Goal: Ask a question

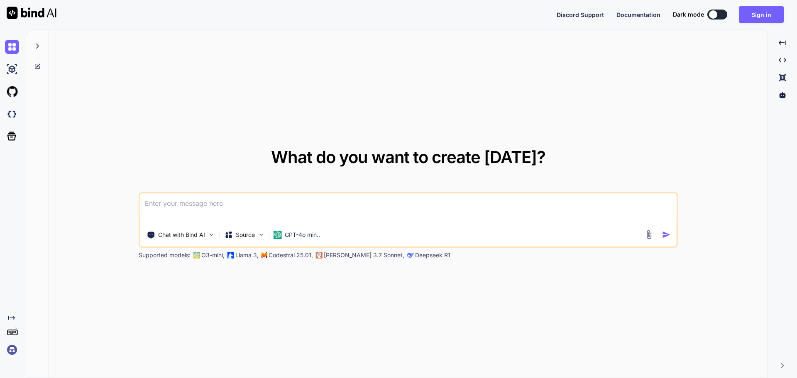
click at [239, 208] on textarea at bounding box center [408, 208] width 537 height 31
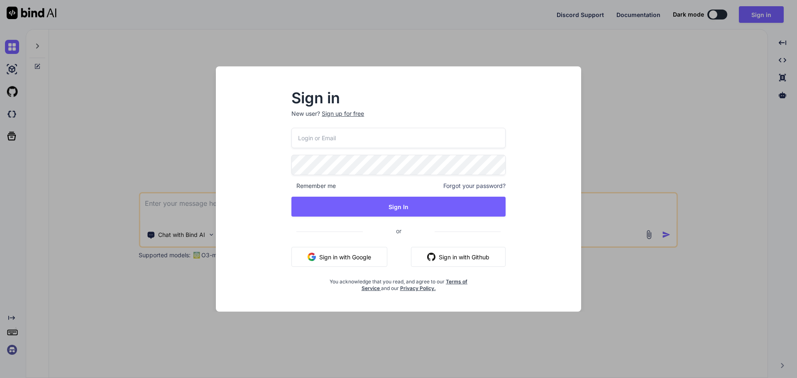
click at [350, 254] on button "Sign in with Google" at bounding box center [339, 257] width 96 height 20
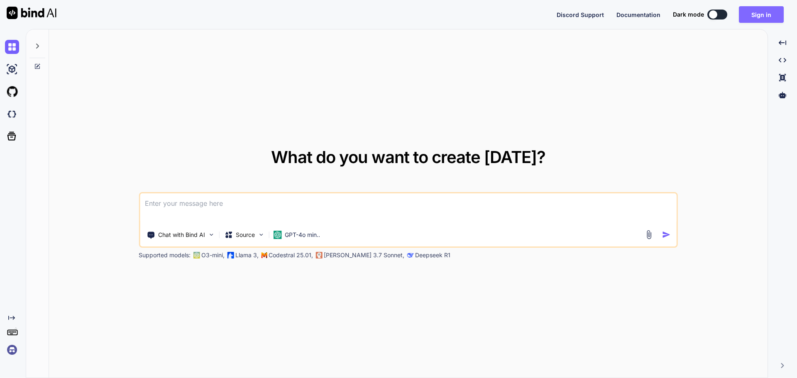
click at [762, 14] on button "Sign in" at bounding box center [761, 14] width 45 height 17
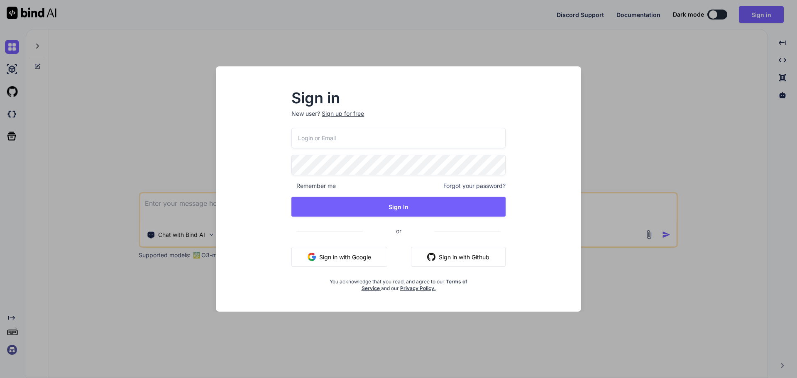
click at [340, 259] on button "Sign in with Google" at bounding box center [339, 257] width 96 height 20
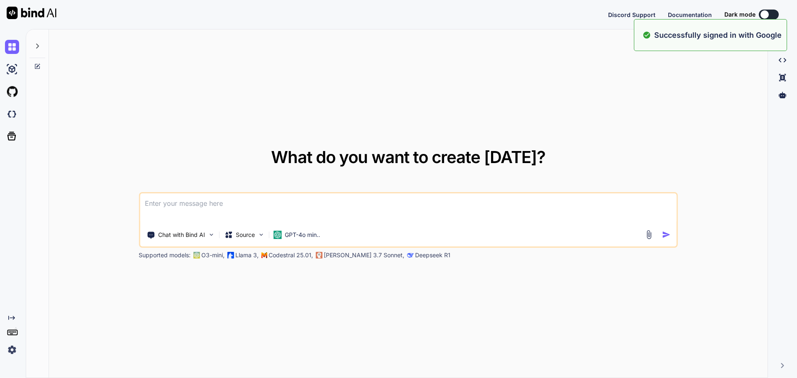
click at [208, 197] on textarea at bounding box center [408, 208] width 537 height 31
type textarea "Bo"
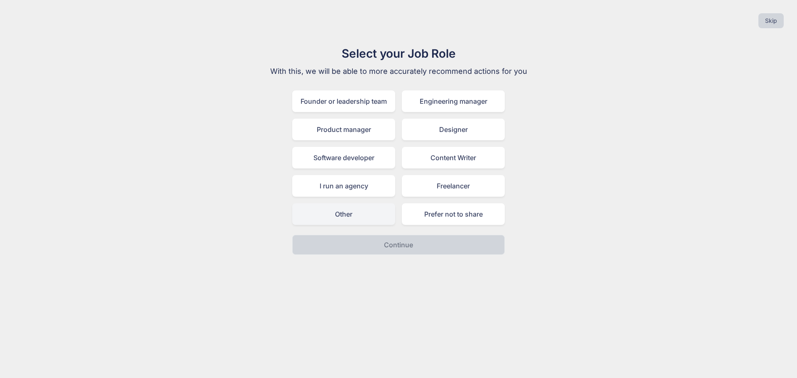
click at [353, 216] on div "Other" at bounding box center [343, 214] width 103 height 22
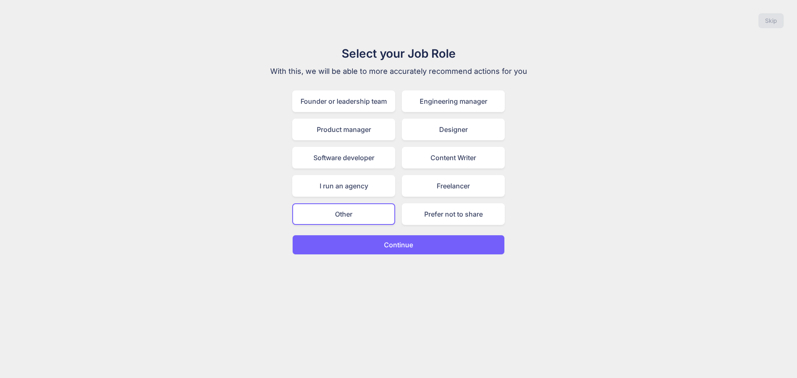
click at [410, 251] on button "Continue" at bounding box center [398, 245] width 213 height 20
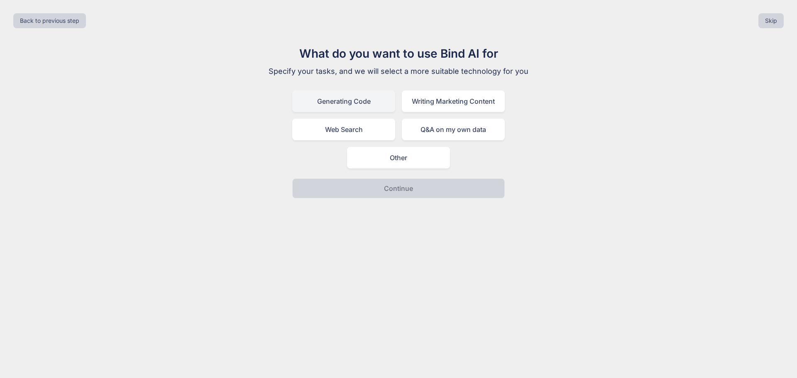
click at [340, 105] on div "Generating Code" at bounding box center [343, 101] width 103 height 22
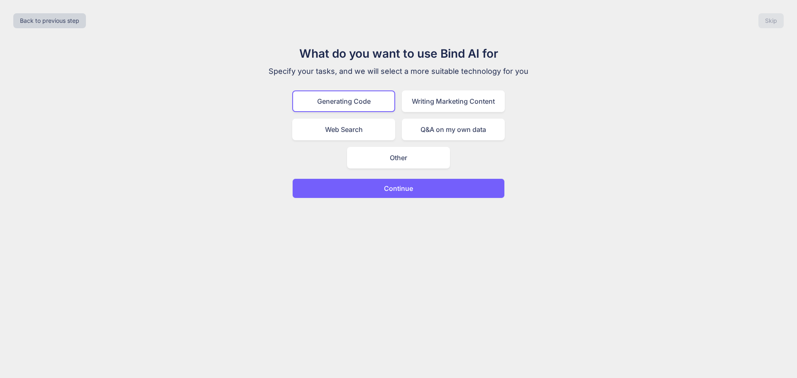
click at [378, 191] on button "Continue" at bounding box center [398, 188] width 213 height 20
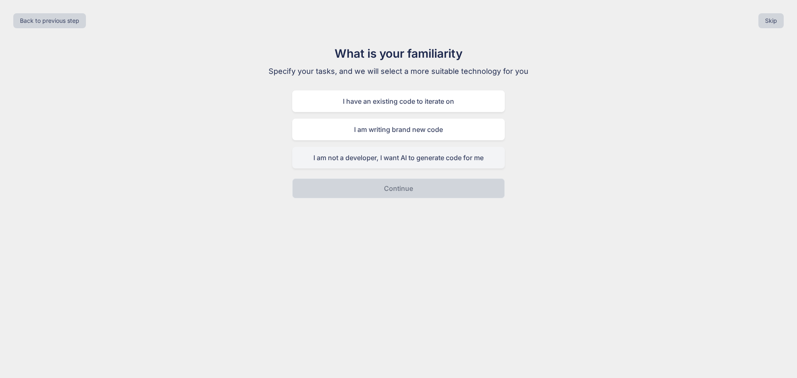
click at [438, 163] on div "I am not a developer, I want AI to generate code for me" at bounding box center [398, 158] width 213 height 22
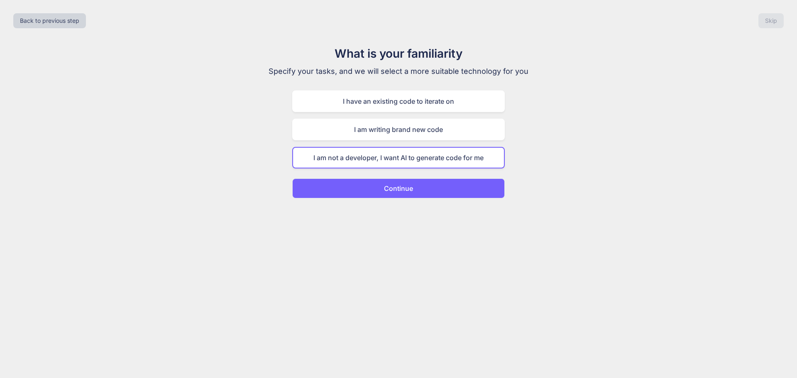
click at [419, 193] on button "Continue" at bounding box center [398, 188] width 213 height 20
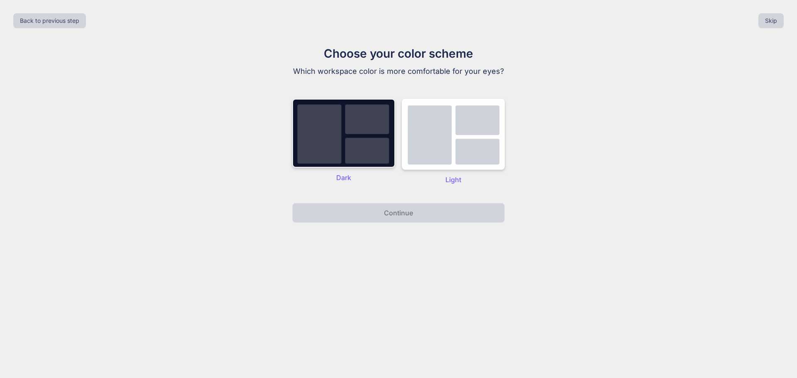
click at [333, 134] on img at bounding box center [343, 133] width 103 height 69
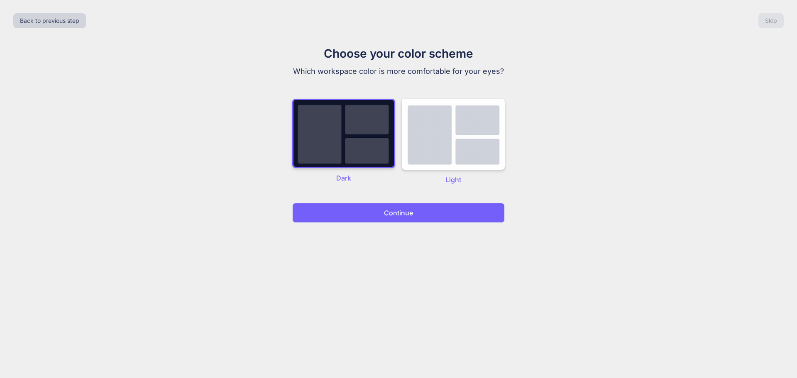
click at [405, 217] on p "Continue" at bounding box center [398, 213] width 29 height 10
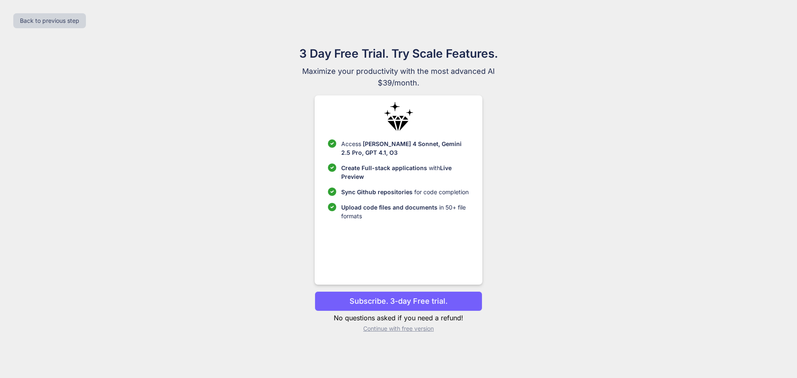
click at [383, 330] on p "Continue with free version" at bounding box center [398, 329] width 167 height 8
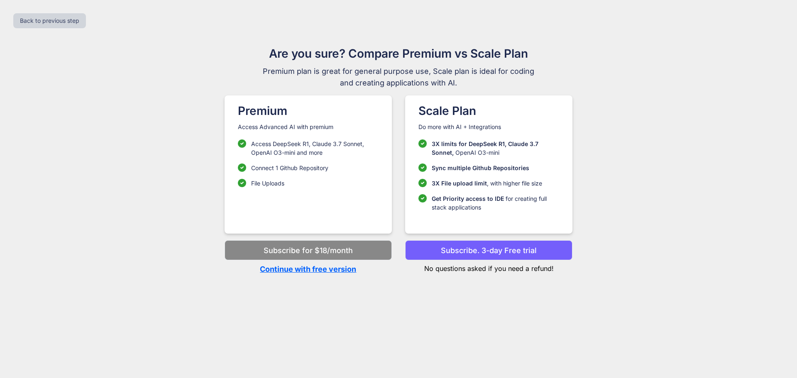
click at [282, 269] on p "Continue with free version" at bounding box center [308, 269] width 167 height 11
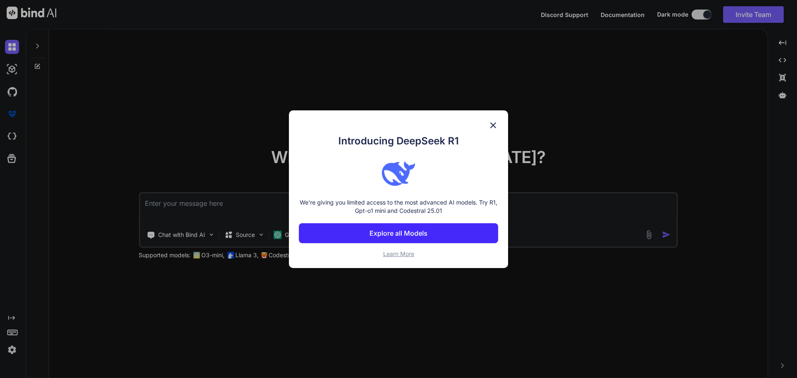
click at [494, 121] on img at bounding box center [493, 125] width 10 height 10
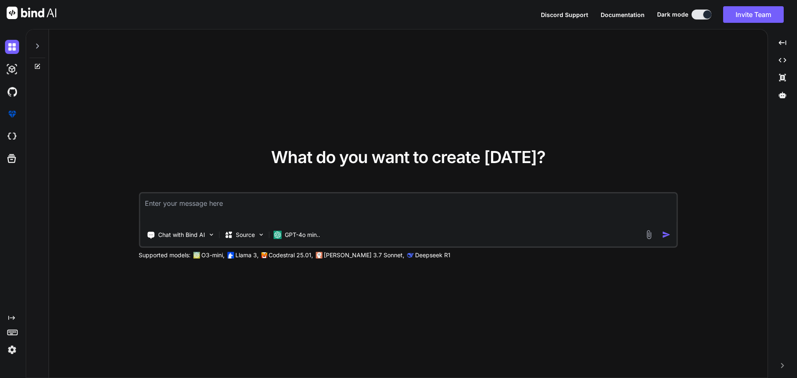
click at [322, 208] on textarea at bounding box center [408, 208] width 537 height 31
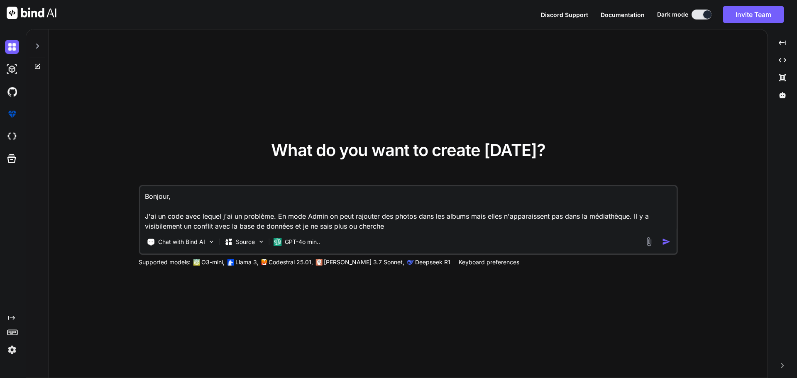
type textarea "Bonjour, J'ai un code avec lequel j'ai un problème. En mode Admin on peut rajou…"
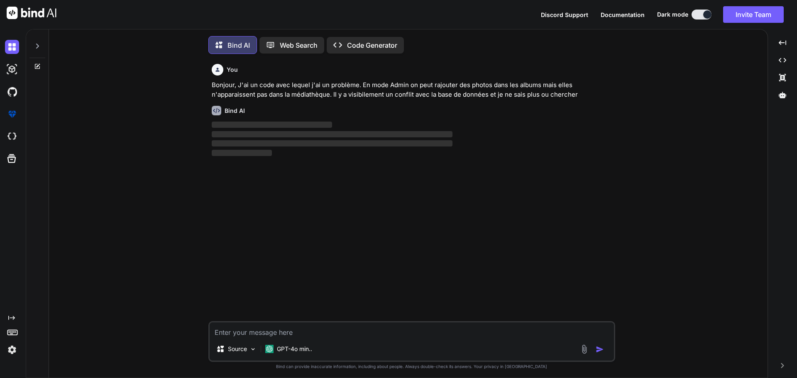
scroll to position [4, 0]
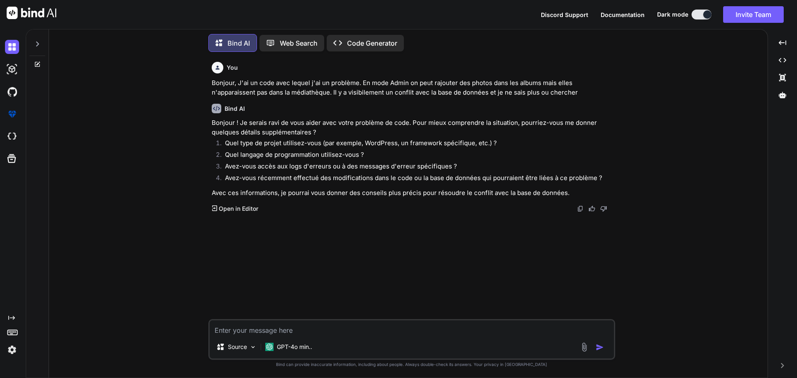
click at [312, 335] on textarea at bounding box center [412, 327] width 404 height 15
type textarea "c'est avec [PERSON_NAME]"
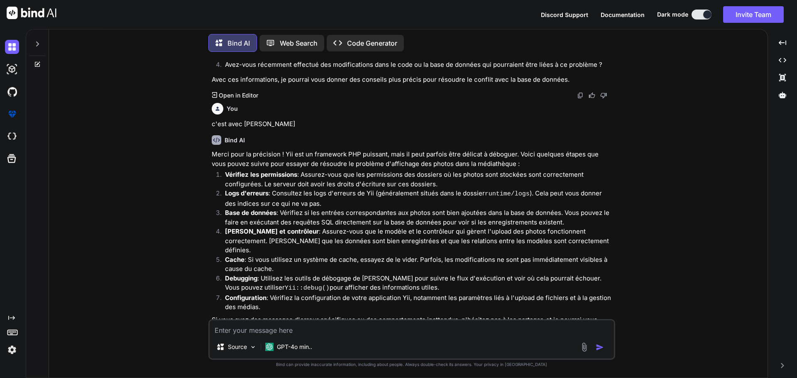
scroll to position [132, 0]
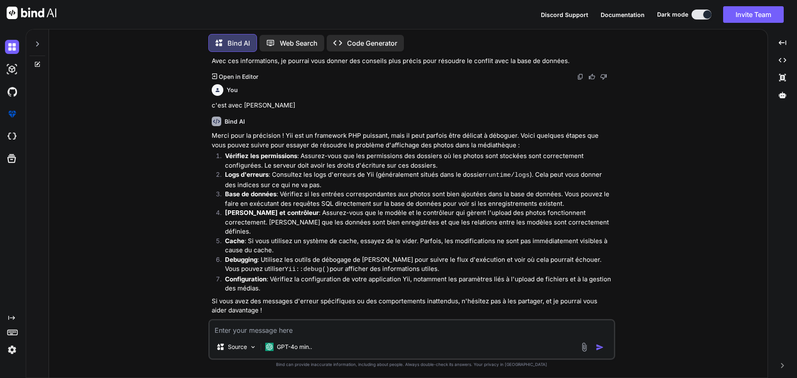
click at [298, 330] on textarea at bounding box center [412, 327] width 404 height 15
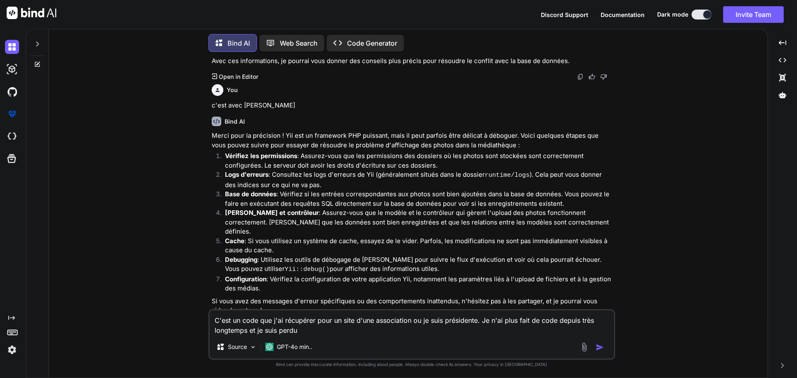
type textarea "C'est un code que j'ai récupérer pour un site d'une association ou je suis prés…"
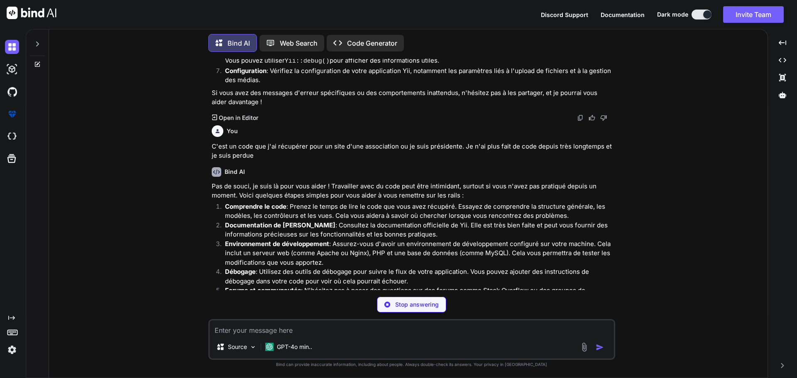
scroll to position [371, 0]
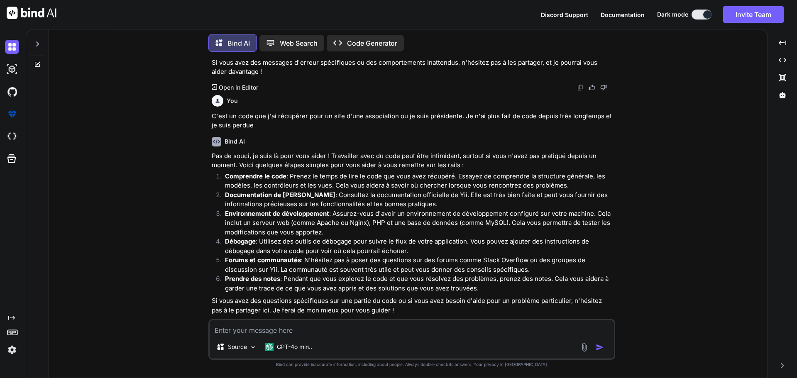
click at [272, 327] on textarea at bounding box center [412, 327] width 404 height 15
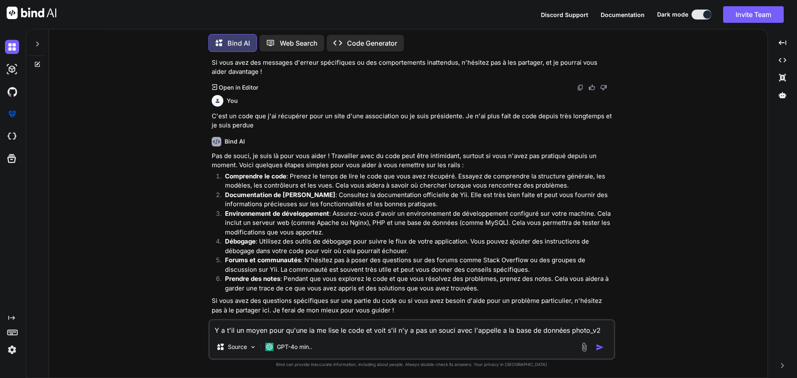
type textarea "Y a t'il un moyen pour qu'une ia me lise le code et voit s'il n'y a pas un souc…"
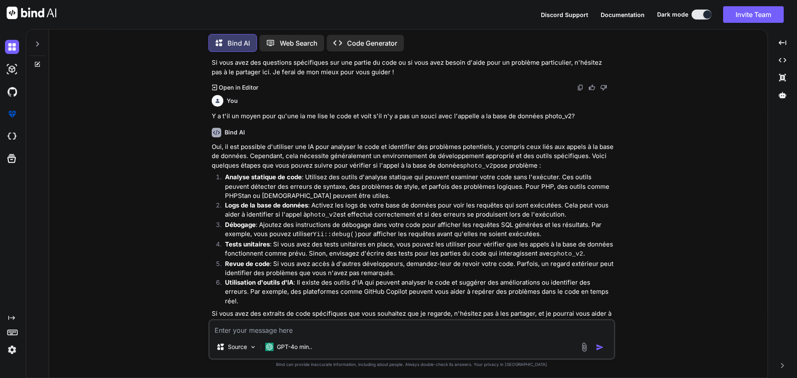
scroll to position [618, 0]
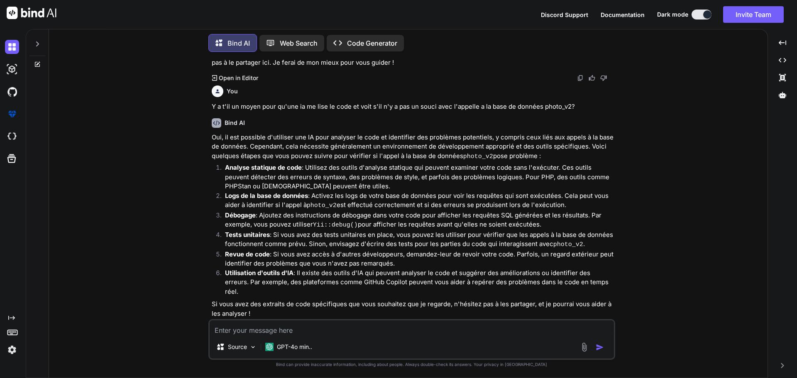
click at [258, 330] on textarea at bounding box center [412, 327] width 404 height 15
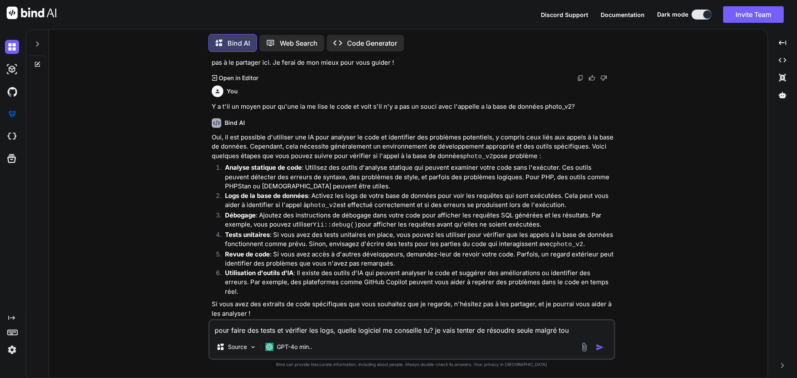
type textarea "pour faire des tests et vérifier les logs, quelle logiciel me conseille tu? je …"
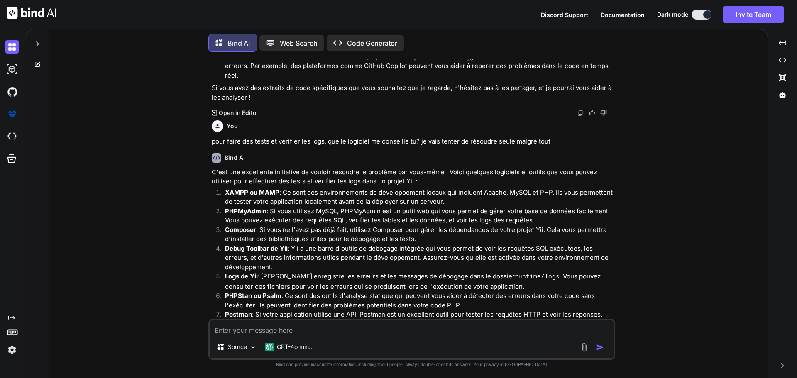
scroll to position [885, 0]
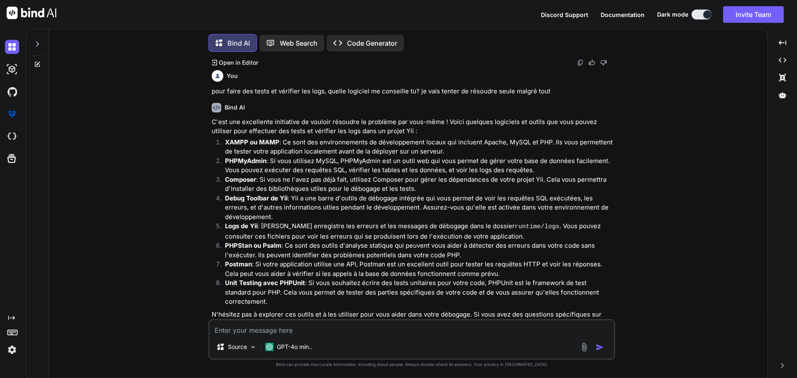
click at [331, 333] on textarea at bounding box center [412, 327] width 404 height 15
type textarea "ou puis je trouver le fichier de log erreur sur mon file zila?"
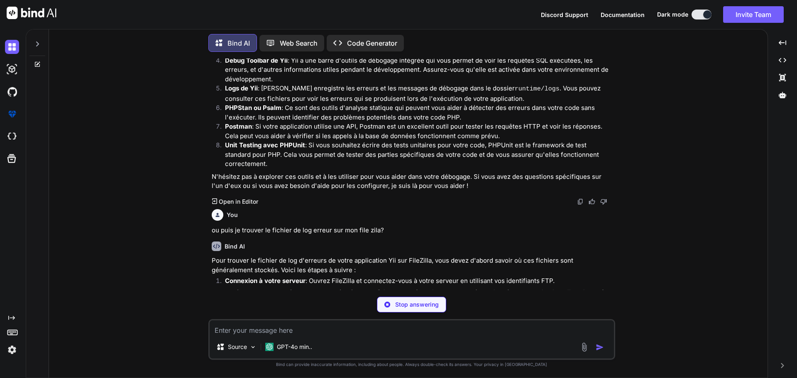
scroll to position [1067, 0]
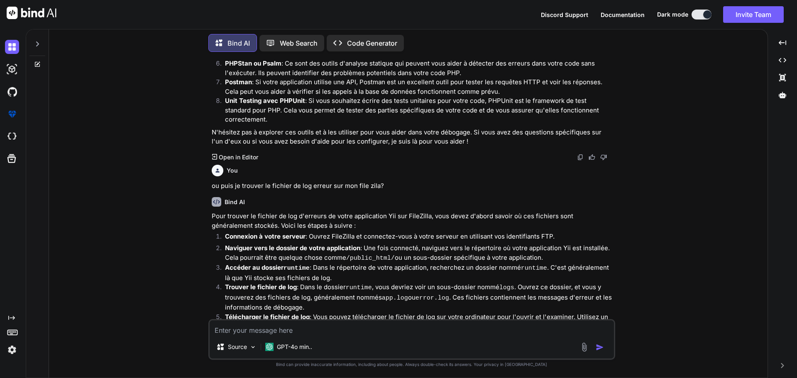
click at [366, 330] on textarea at bounding box center [412, 327] width 404 height 15
paste textarea "[DATE] 17:13:45 [error] [exception.CHttpException.404] exception 'CHttpExceptio…"
type textarea "[DATE] 17:13:45 [error] [exception.CHttpException.404] exception 'CHttpExceptio…"
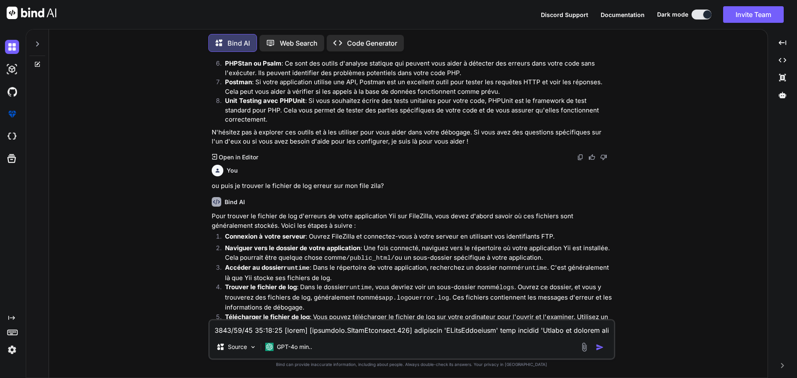
click at [356, 328] on textarea at bounding box center [412, 327] width 404 height 15
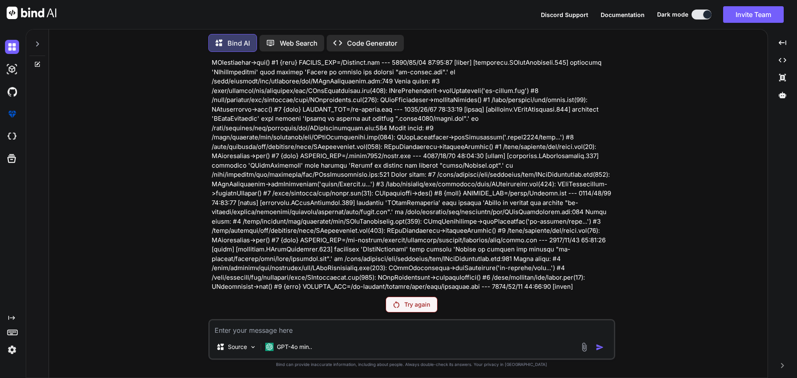
scroll to position [1963, 0]
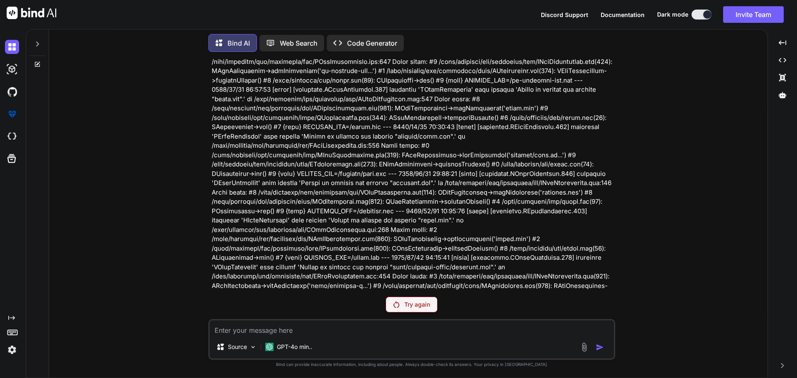
click at [417, 306] on p "Try again" at bounding box center [417, 305] width 26 height 8
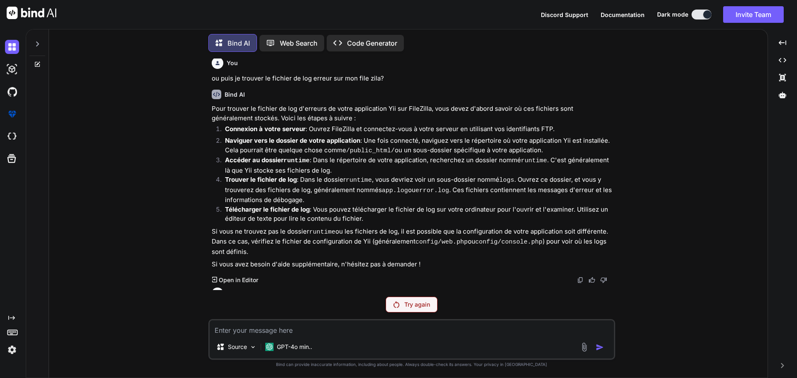
scroll to position [1548, 0]
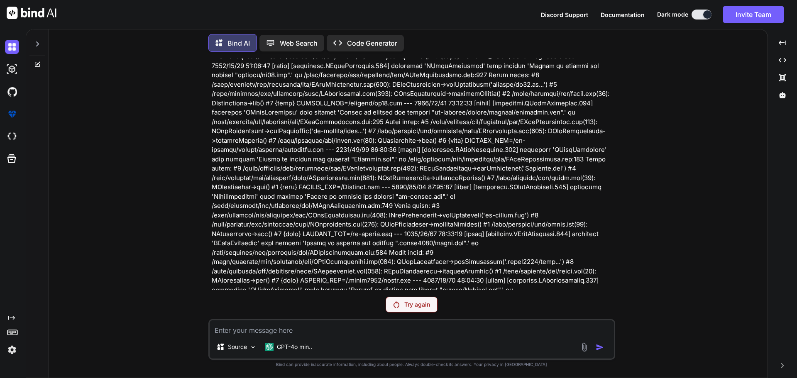
click at [275, 329] on textarea at bounding box center [412, 327] width 404 height 15
paste textarea "[DATE] 17:13:45 [error] [exception.CHttpException.404] exception 'CHttpExceptio…"
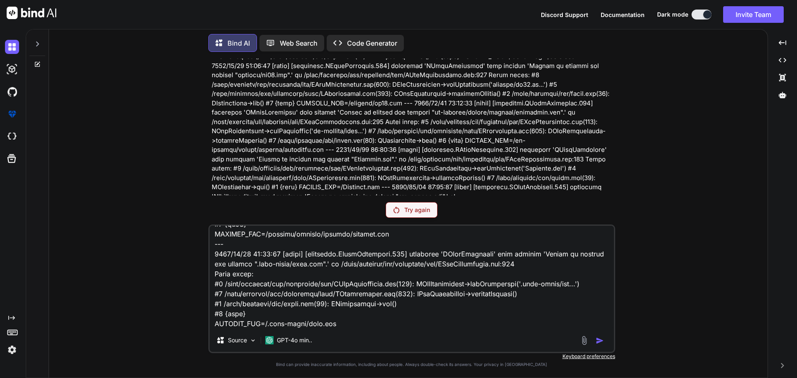
scroll to position [180, 0]
type textarea "[DATE] 17:13:45 [error] [exception.CHttpException.404] exception 'CHttpExceptio…"
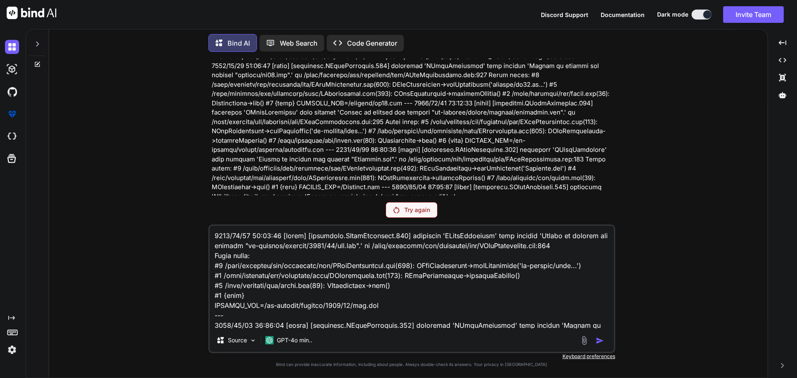
scroll to position [181, 0]
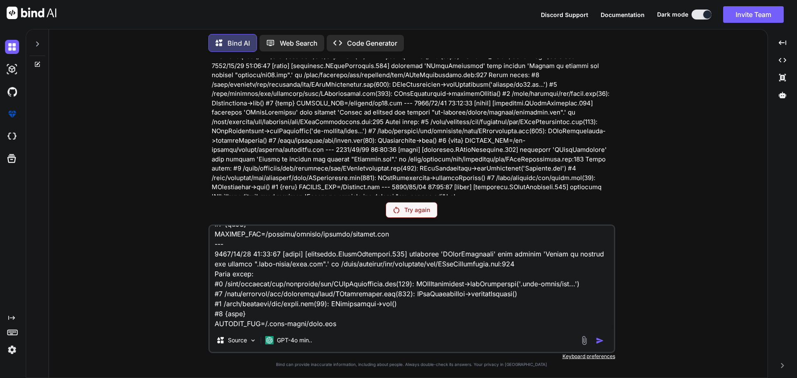
click at [357, 308] on textarea at bounding box center [412, 277] width 404 height 103
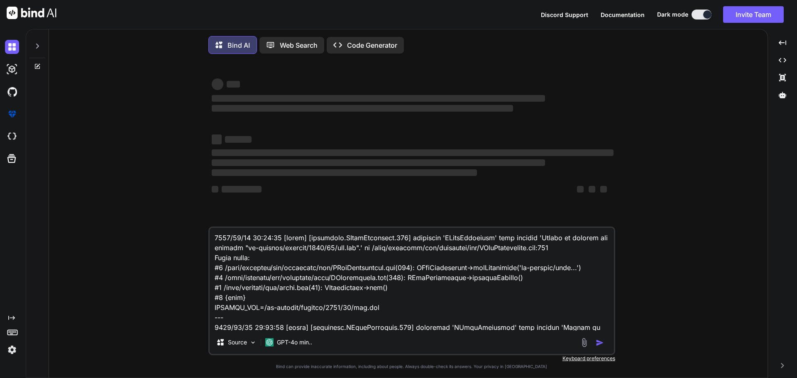
type textarea "x"
